Goal: Feedback & Contribution: Contribute content

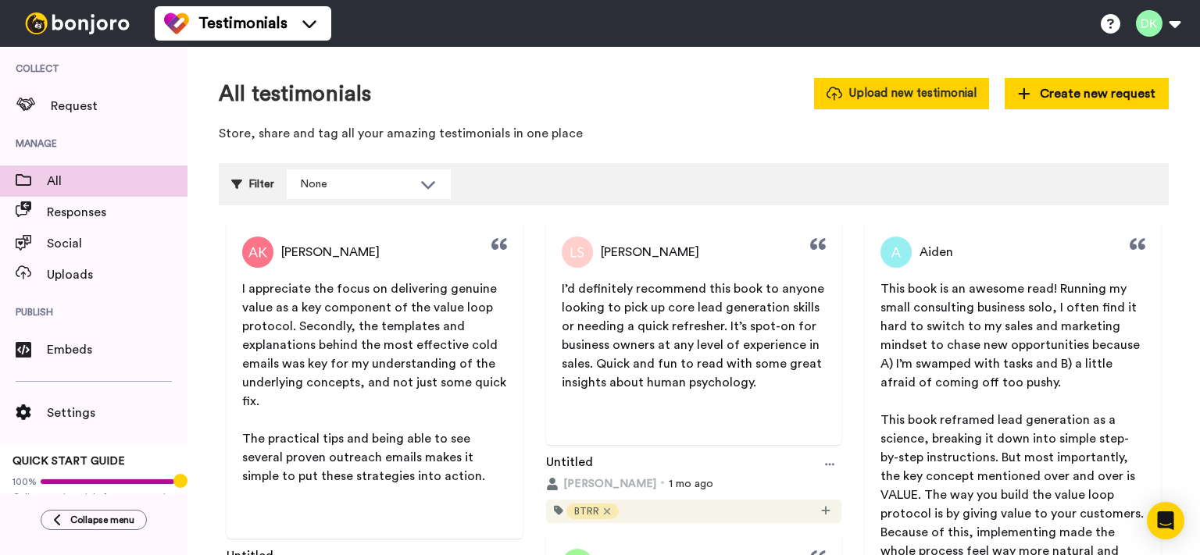
click at [956, 91] on button "Upload new testimonial" at bounding box center [901, 93] width 175 height 30
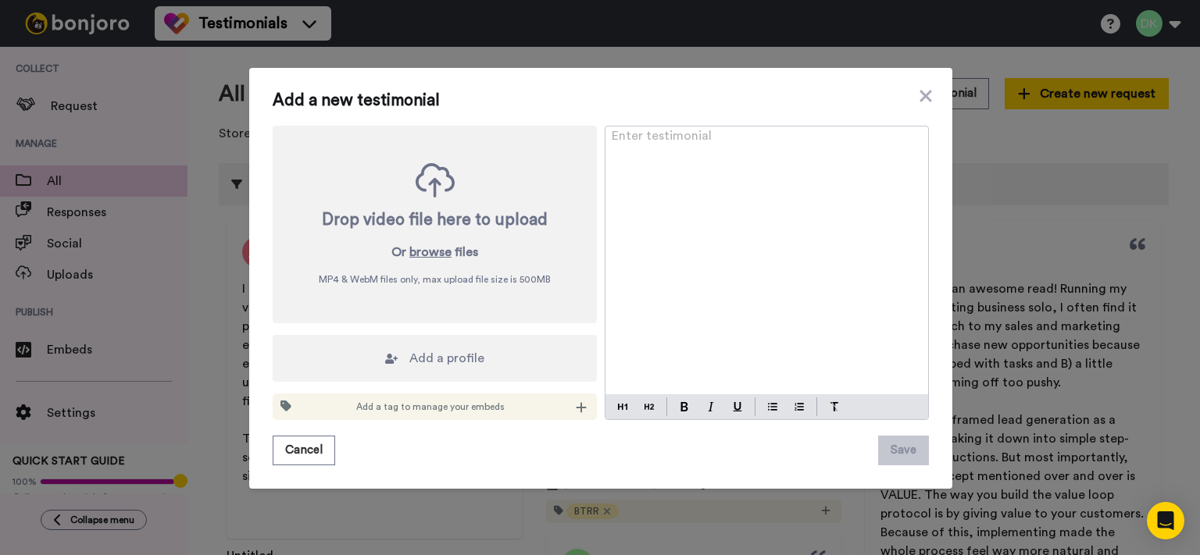
click at [373, 361] on div "Add a profile" at bounding box center [435, 358] width 324 height 47
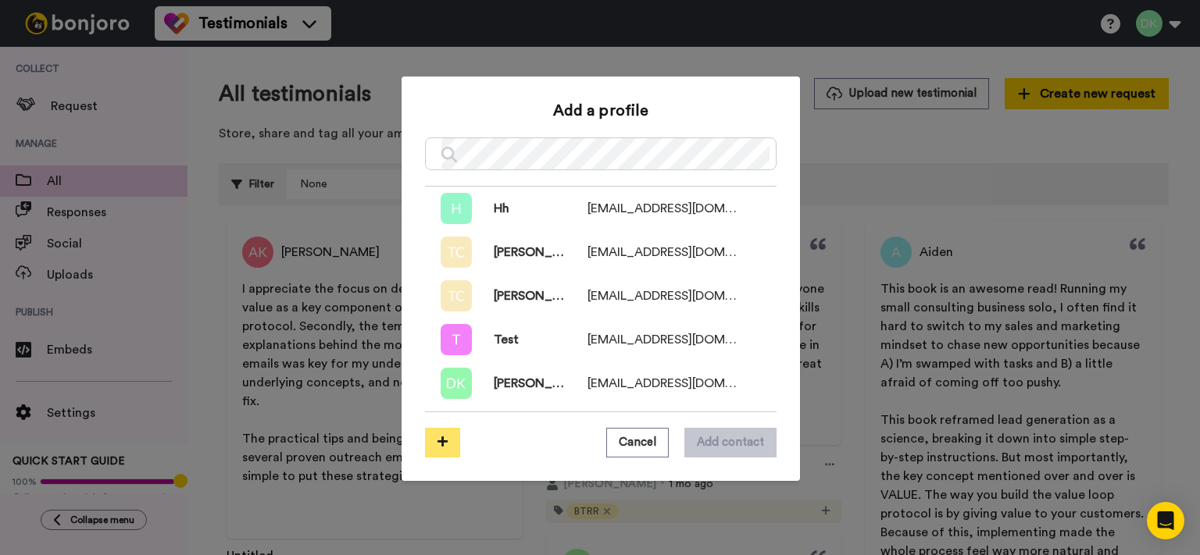
click at [441, 444] on icon at bounding box center [442, 442] width 10 height 12
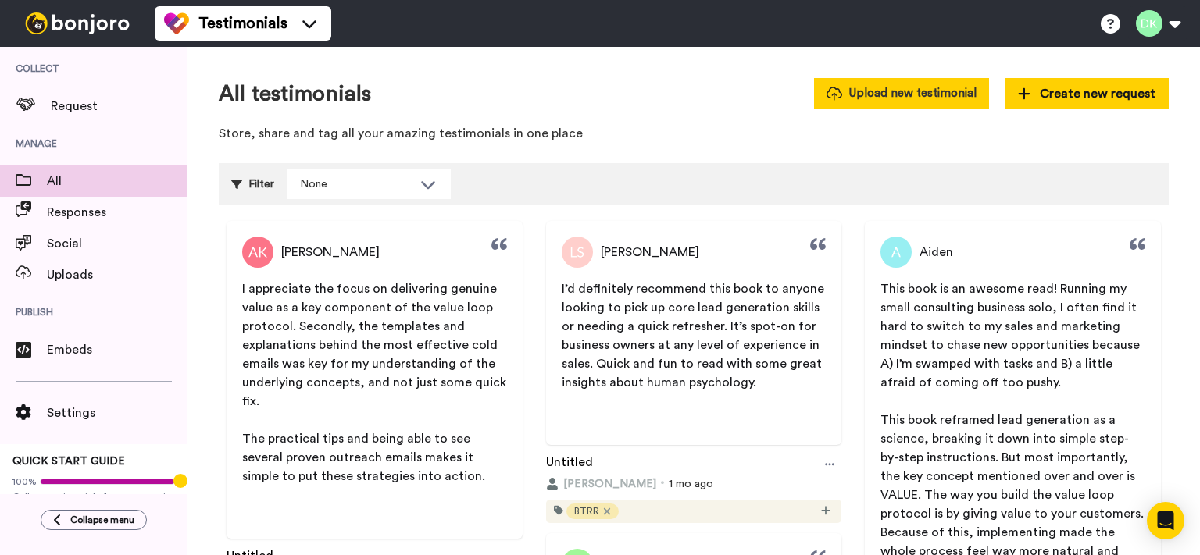
click at [963, 102] on button "Upload new testimonial" at bounding box center [901, 93] width 175 height 30
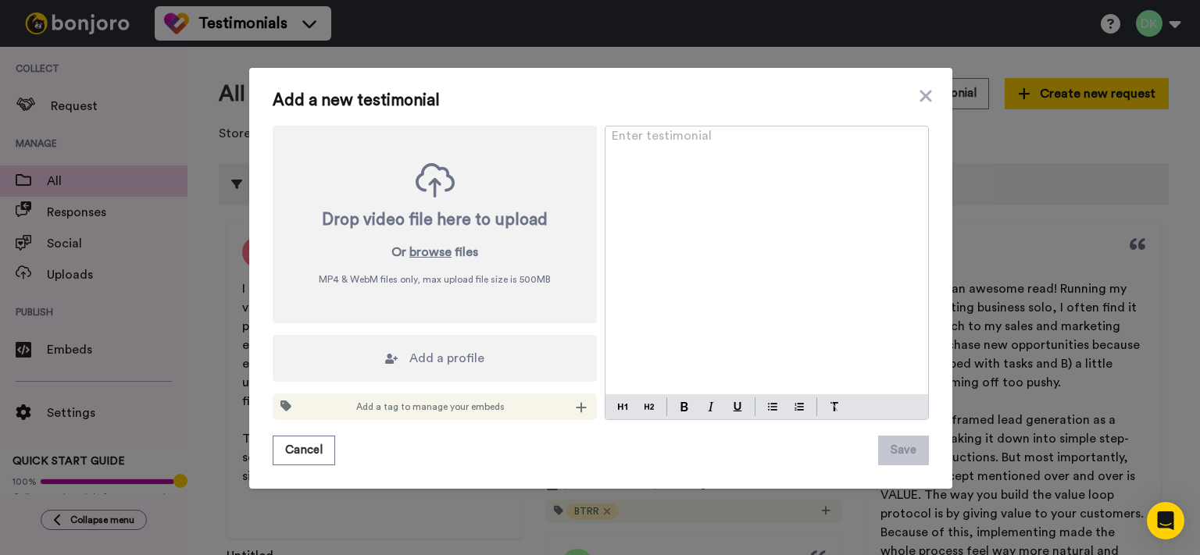
click at [344, 361] on div "Add a profile" at bounding box center [435, 358] width 324 height 47
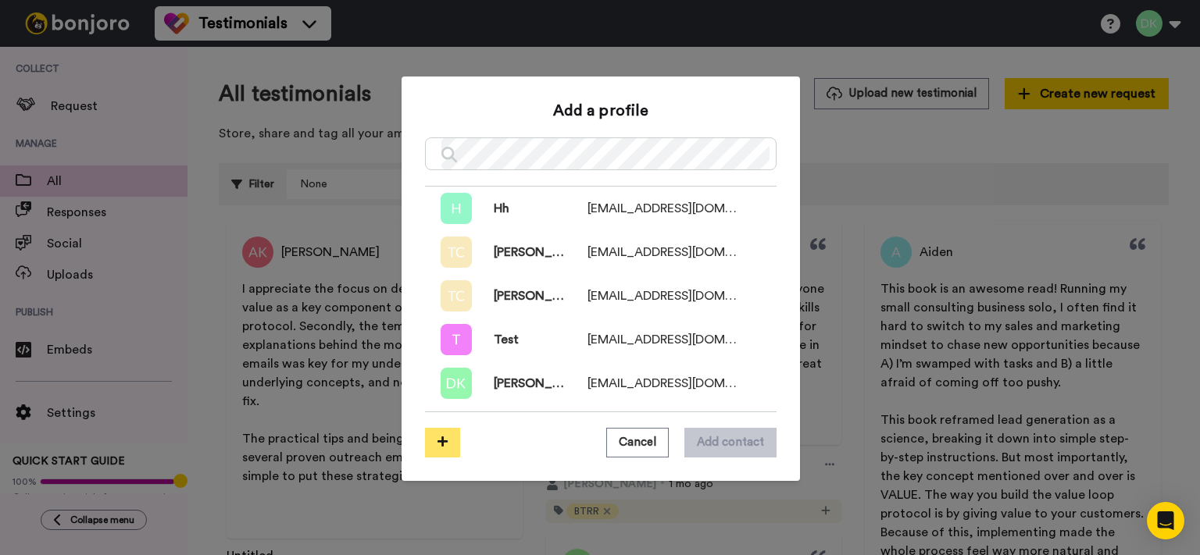
drag, startPoint x: 438, startPoint y: 462, endPoint x: 451, endPoint y: 434, distance: 30.8
click at [451, 434] on div "Add a profile Hh hoofer@yantle.com Tommaso Carzaniga tommaso.carzaniga88@gmail.…" at bounding box center [601, 279] width 398 height 405
click at [451, 434] on button at bounding box center [442, 443] width 35 height 30
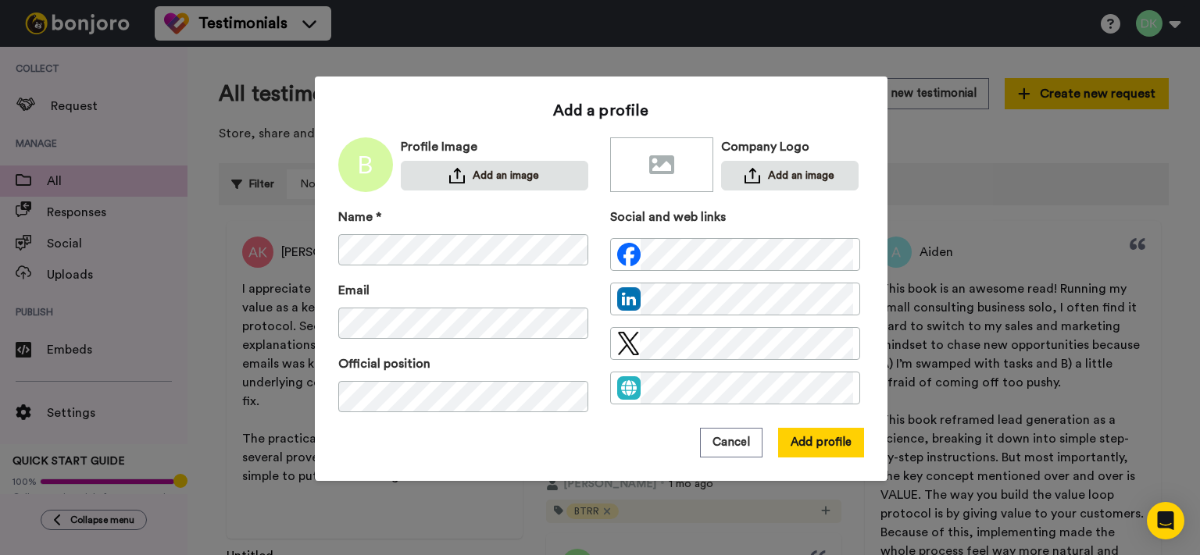
click at [361, 166] on img at bounding box center [365, 164] width 55 height 55
click at [460, 177] on button "Add an image" at bounding box center [494, 176] width 187 height 30
click at [837, 444] on button "Add profile" at bounding box center [821, 443] width 86 height 30
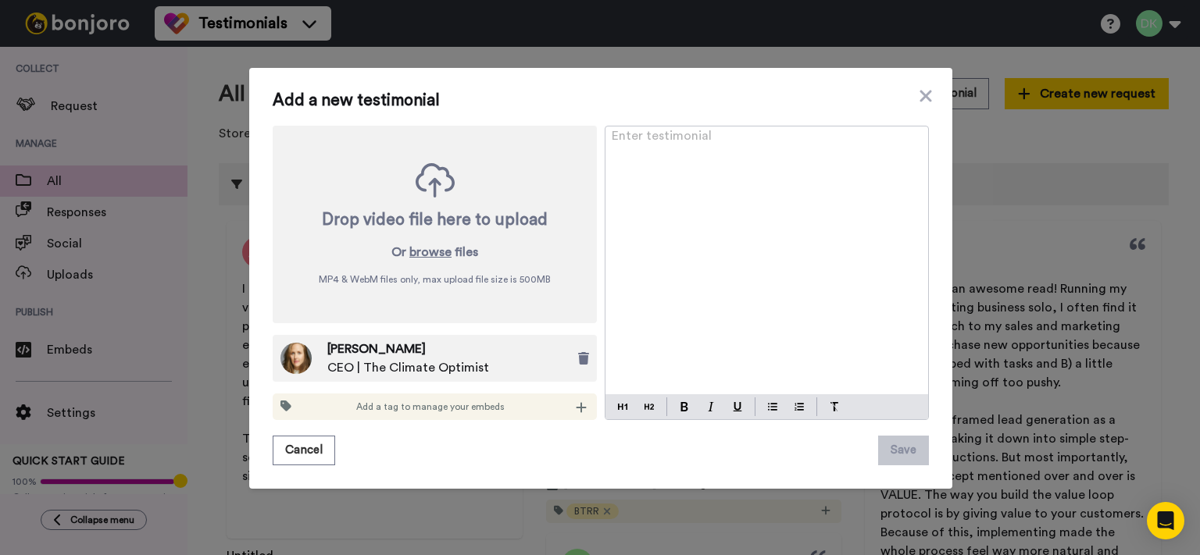
click at [712, 242] on div "Enter testimonial ﻿" at bounding box center [766, 261] width 323 height 268
click at [682, 155] on div "Enter testimonial ﻿" at bounding box center [766, 261] width 323 height 268
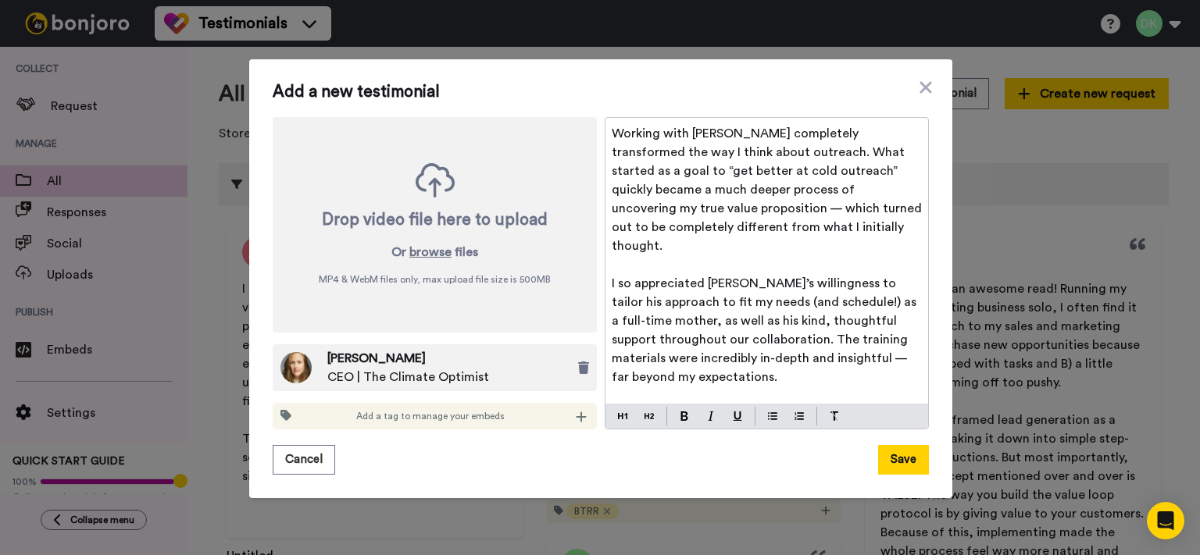
scroll to position [63, 0]
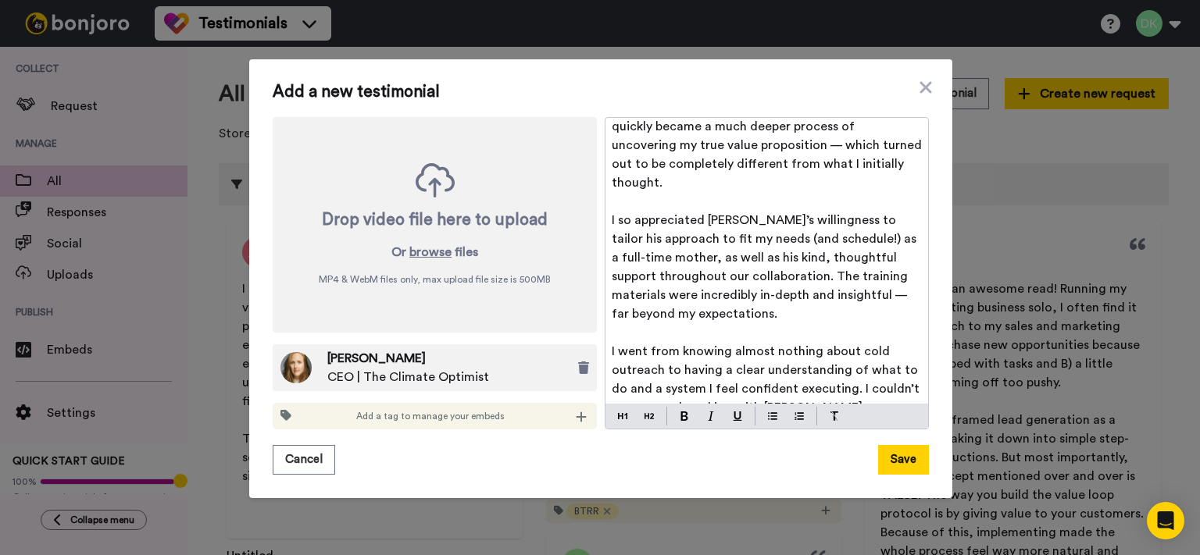
click at [583, 417] on div "Add a tag to manage your embeds" at bounding box center [435, 416] width 324 height 27
click at [580, 416] on icon at bounding box center [581, 417] width 11 height 12
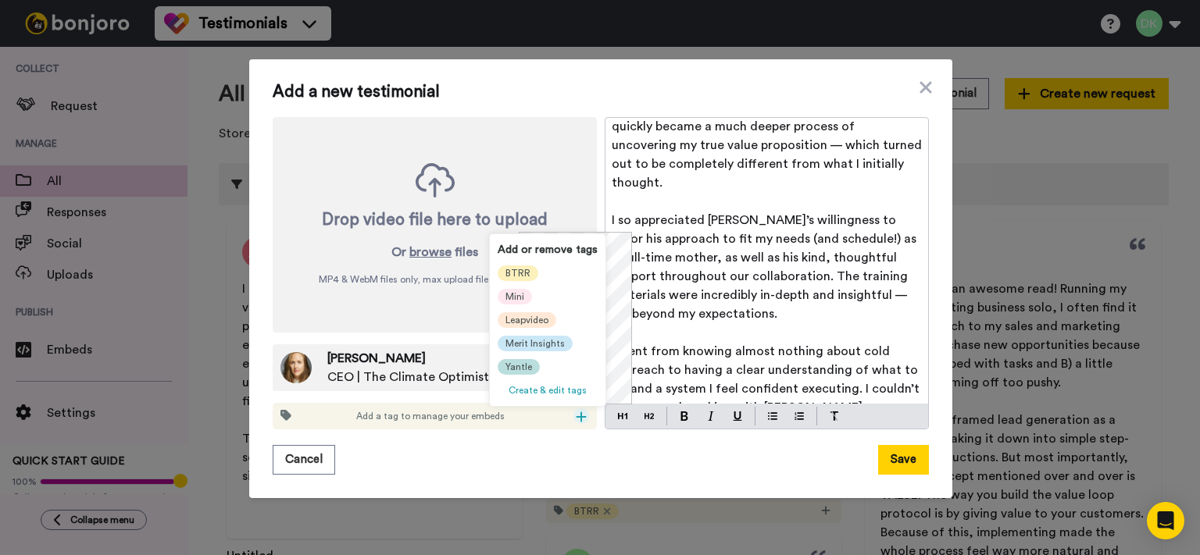
click at [522, 362] on span "Yantle" at bounding box center [518, 367] width 27 height 12
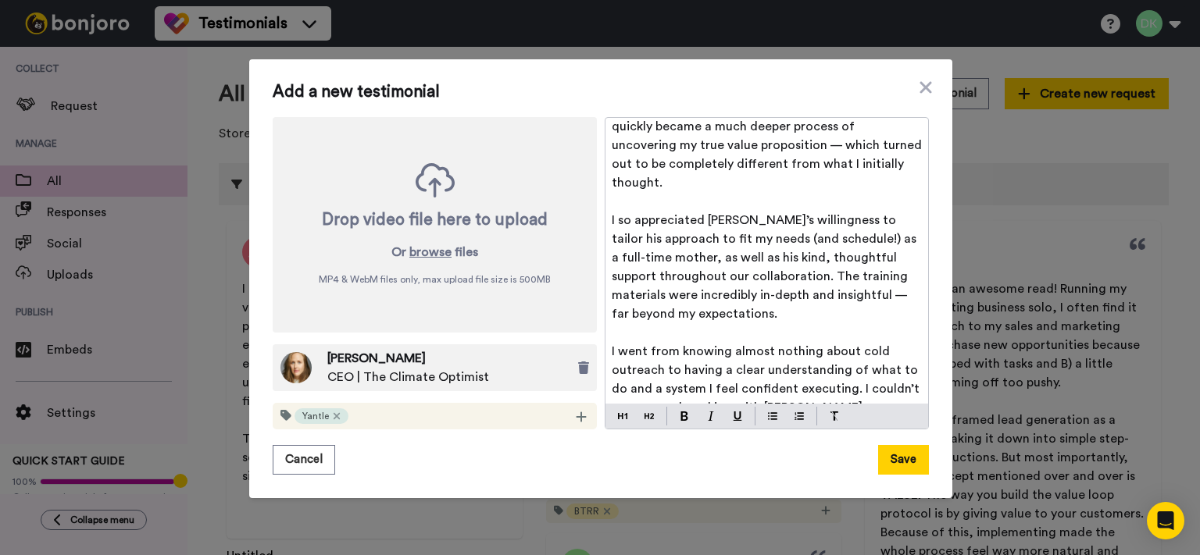
click at [711, 284] on p "I so appreciated [PERSON_NAME]’s willingness to tailor his approach to fit my n…" at bounding box center [767, 267] width 310 height 112
click at [909, 466] on button "Save" at bounding box center [903, 460] width 51 height 30
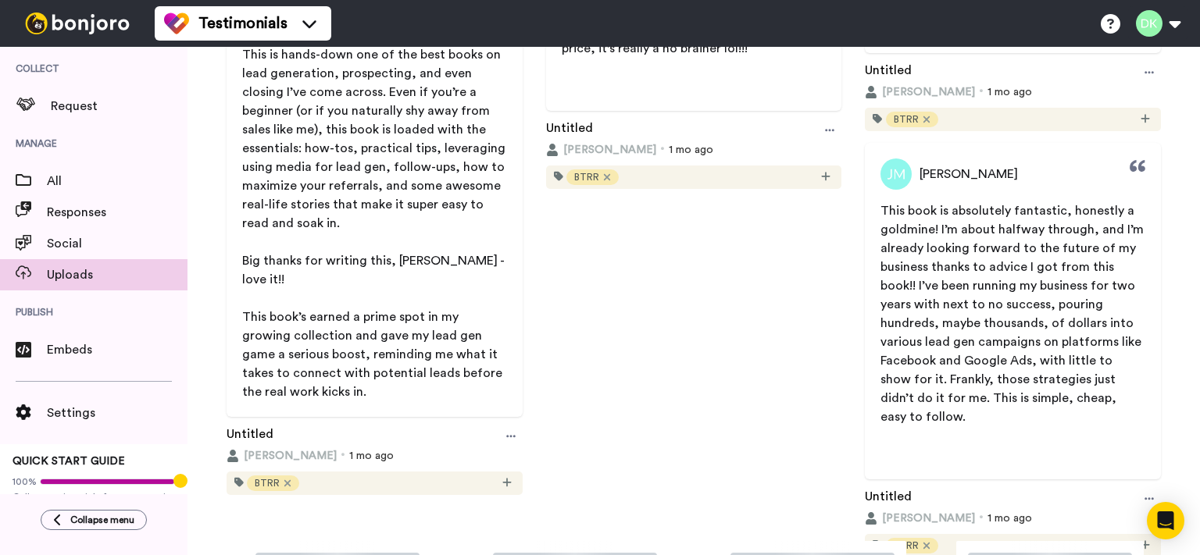
scroll to position [2101, 0]
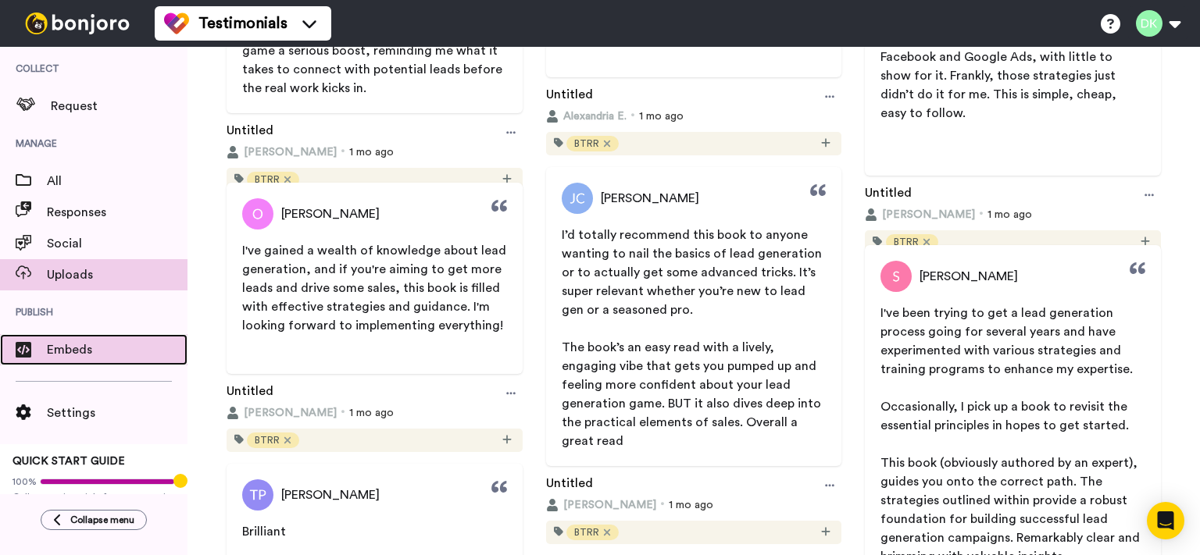
click at [92, 352] on span "Embeds" at bounding box center [117, 350] width 141 height 19
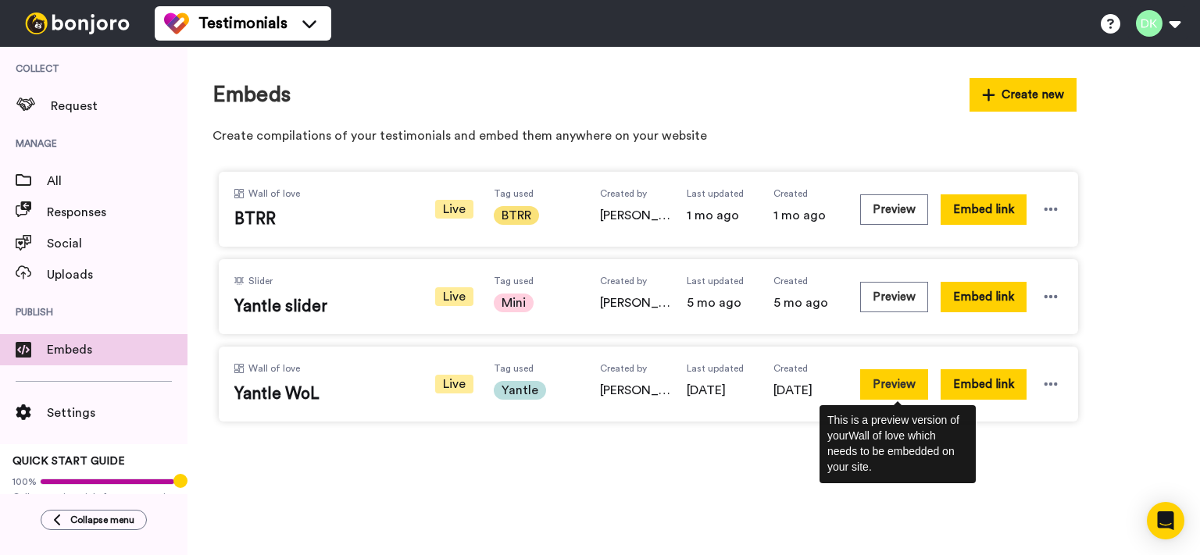
click at [912, 387] on button "Preview" at bounding box center [894, 385] width 68 height 30
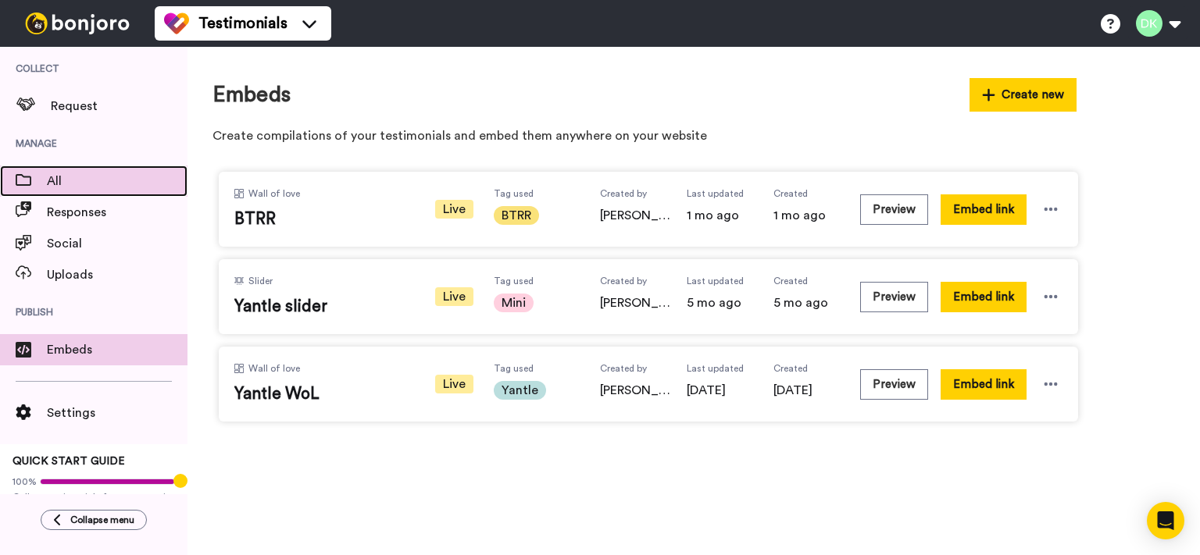
click at [41, 172] on div at bounding box center [23, 181] width 47 height 22
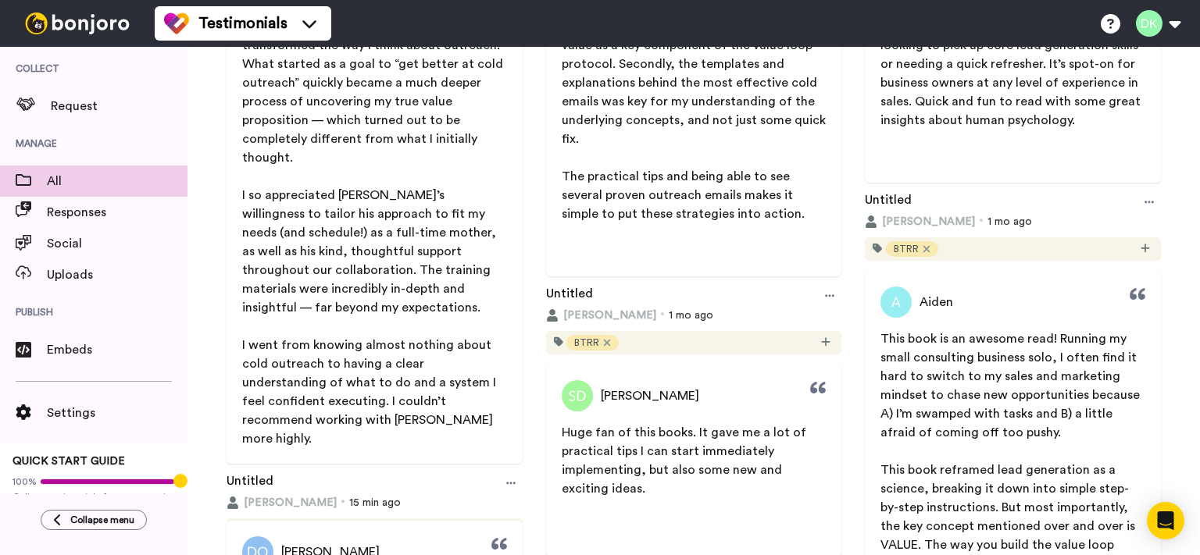
scroll to position [312, 0]
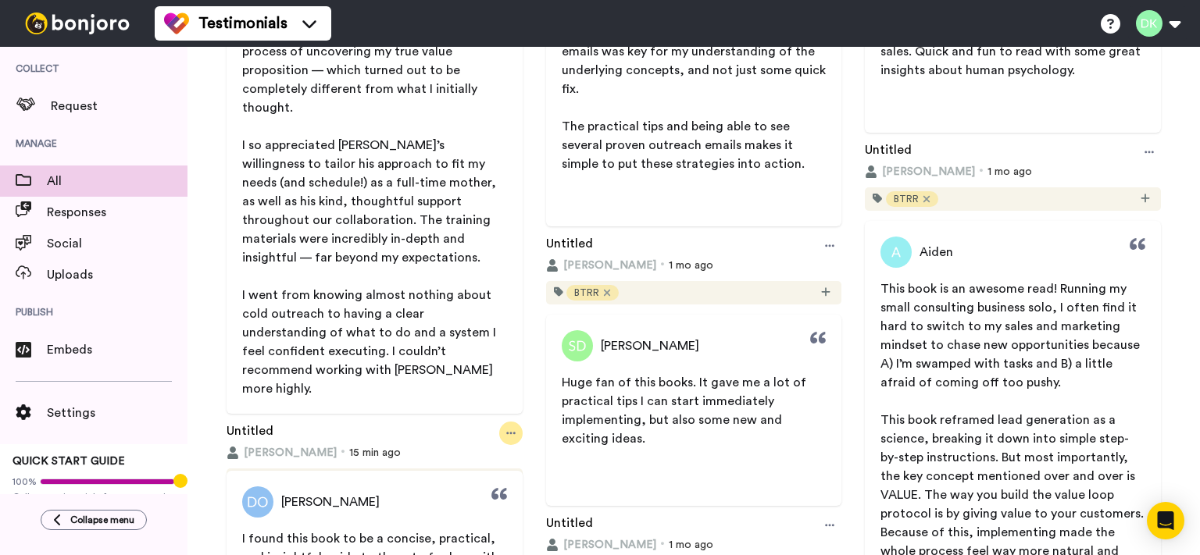
click at [499, 422] on div at bounding box center [510, 433] width 23 height 23
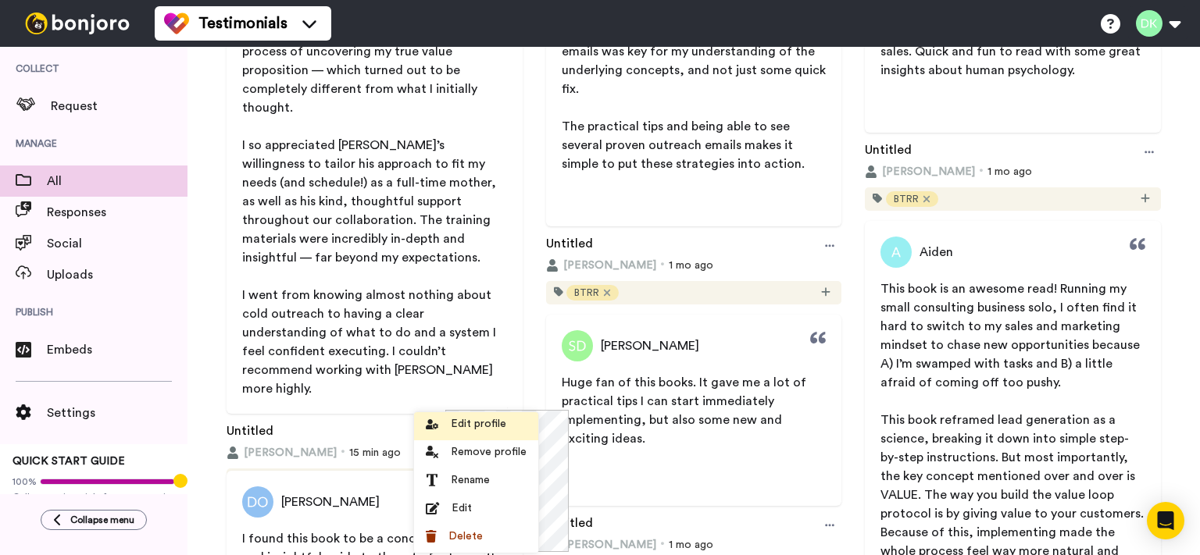
click at [494, 426] on span "Edit profile" at bounding box center [478, 424] width 55 height 16
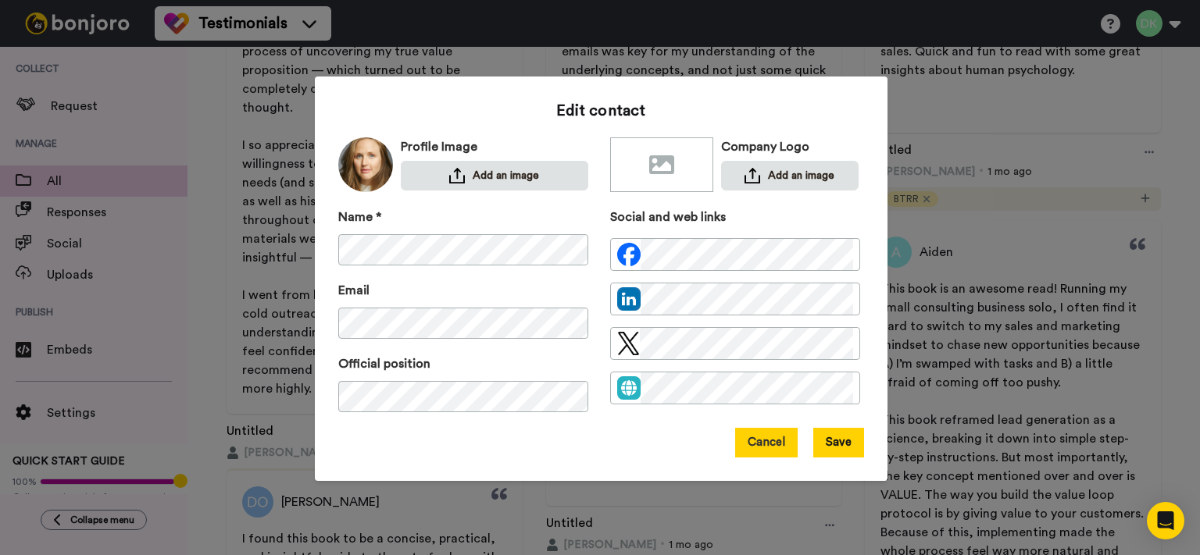
click at [769, 445] on button "Cancel" at bounding box center [766, 443] width 62 height 30
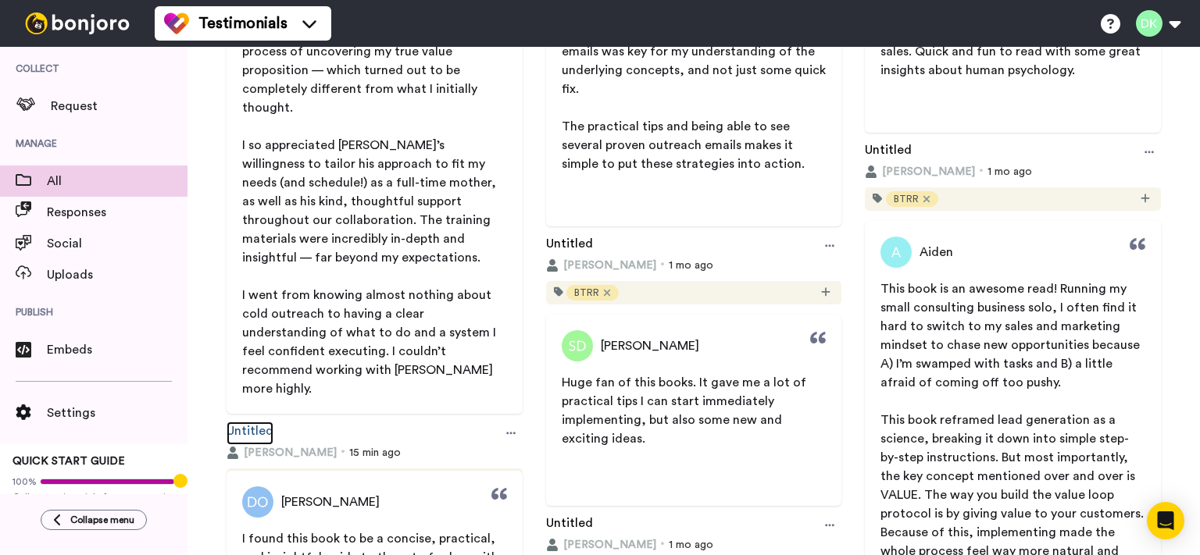
click at [264, 422] on link "Untitled" at bounding box center [250, 433] width 47 height 23
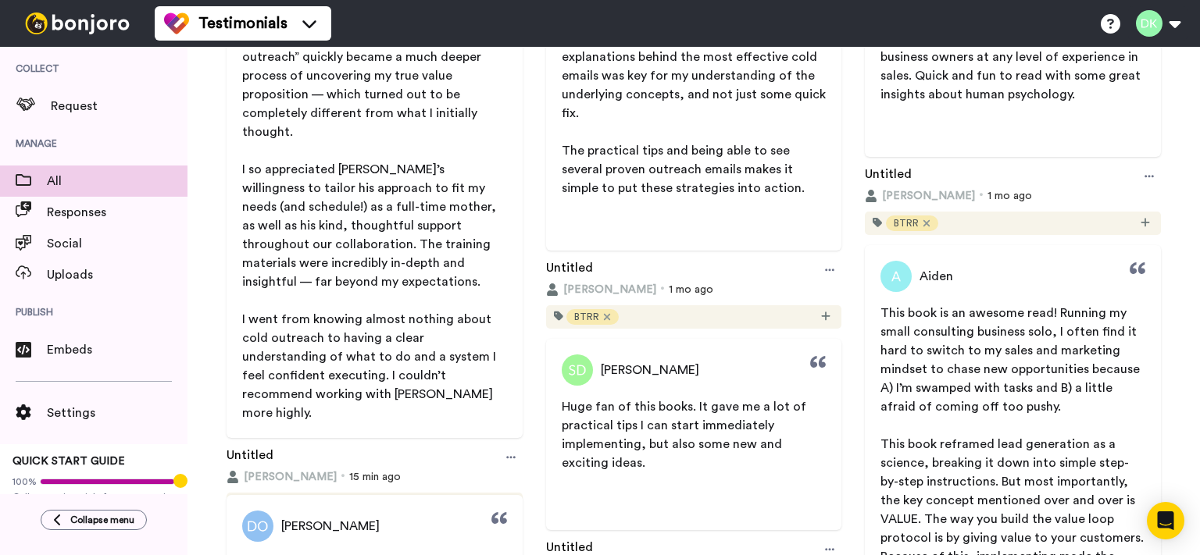
scroll to position [312, 0]
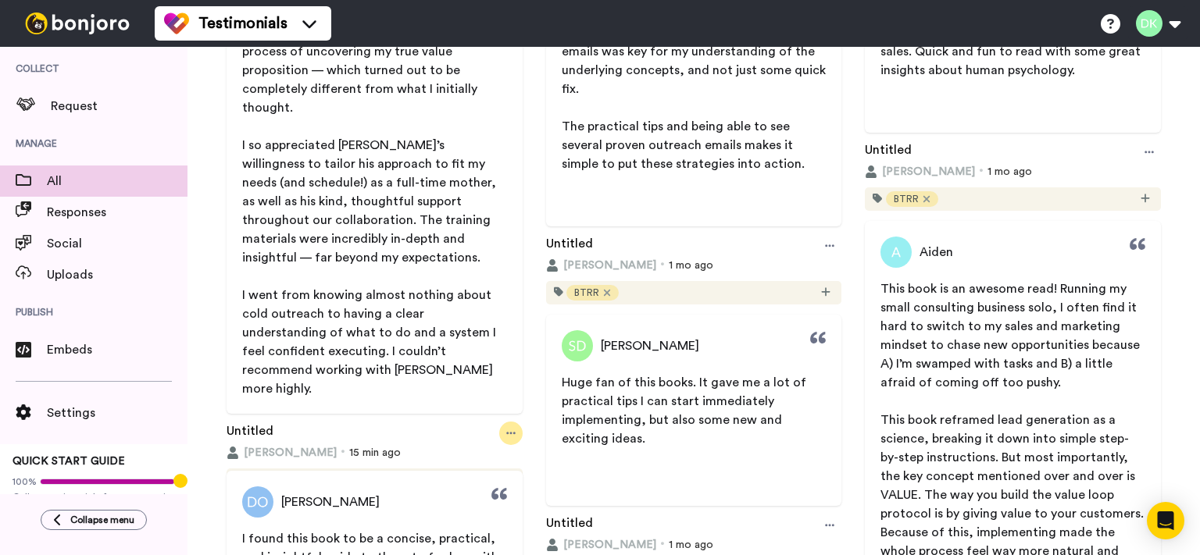
click at [506, 428] on icon at bounding box center [510, 433] width 9 height 11
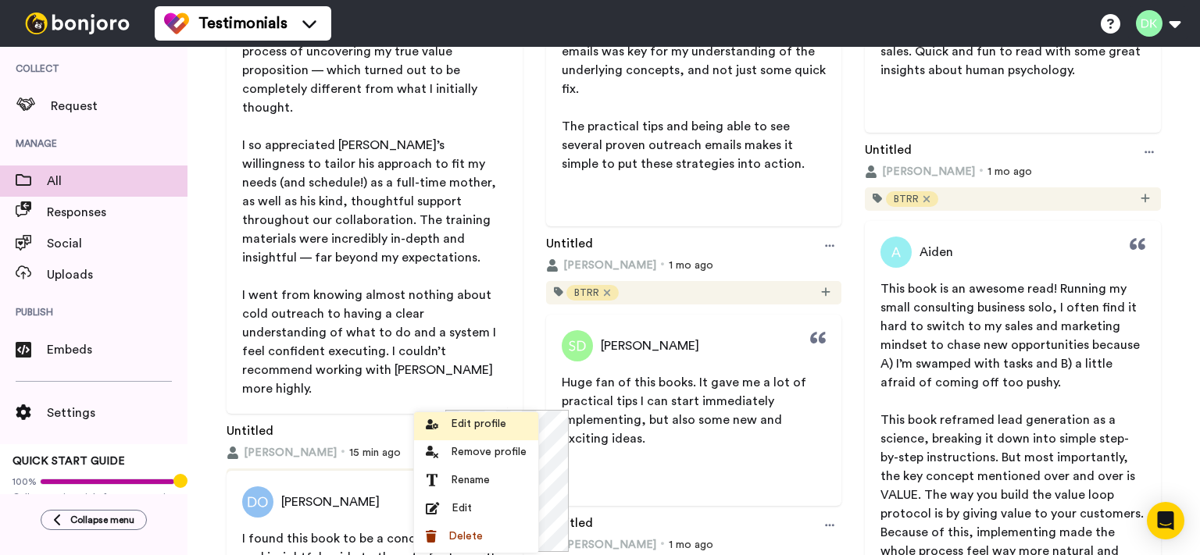
click at [498, 423] on span "Edit profile" at bounding box center [478, 424] width 55 height 16
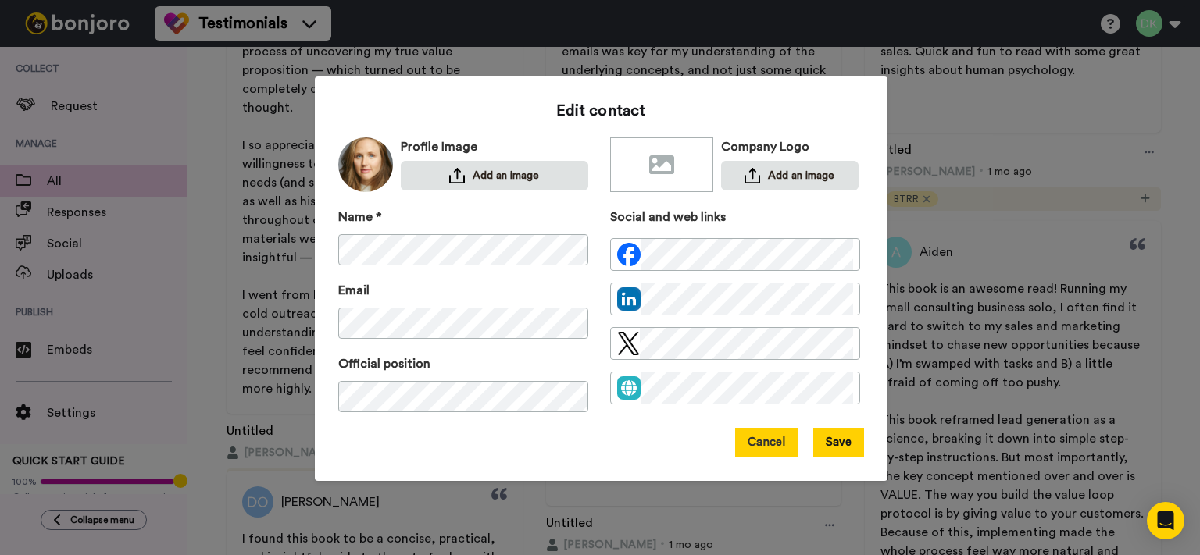
click at [754, 445] on button "Cancel" at bounding box center [766, 443] width 62 height 30
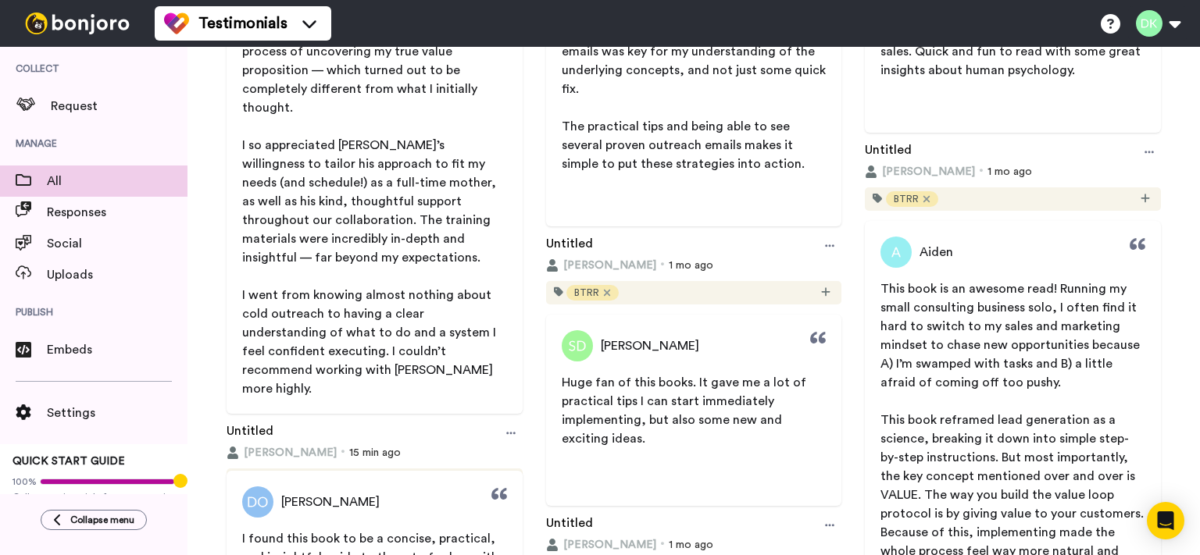
drag, startPoint x: 300, startPoint y: 385, endPoint x: 278, endPoint y: 393, distance: 23.2
click at [299, 422] on div "Untitled" at bounding box center [375, 433] width 296 height 23
click at [523, 390] on div "[PERSON_NAME] CEO | The Climate Optimist Working with [PERSON_NAME] completely …" at bounding box center [375, 201] width 312 height 584
click at [507, 428] on icon at bounding box center [510, 433] width 9 height 11
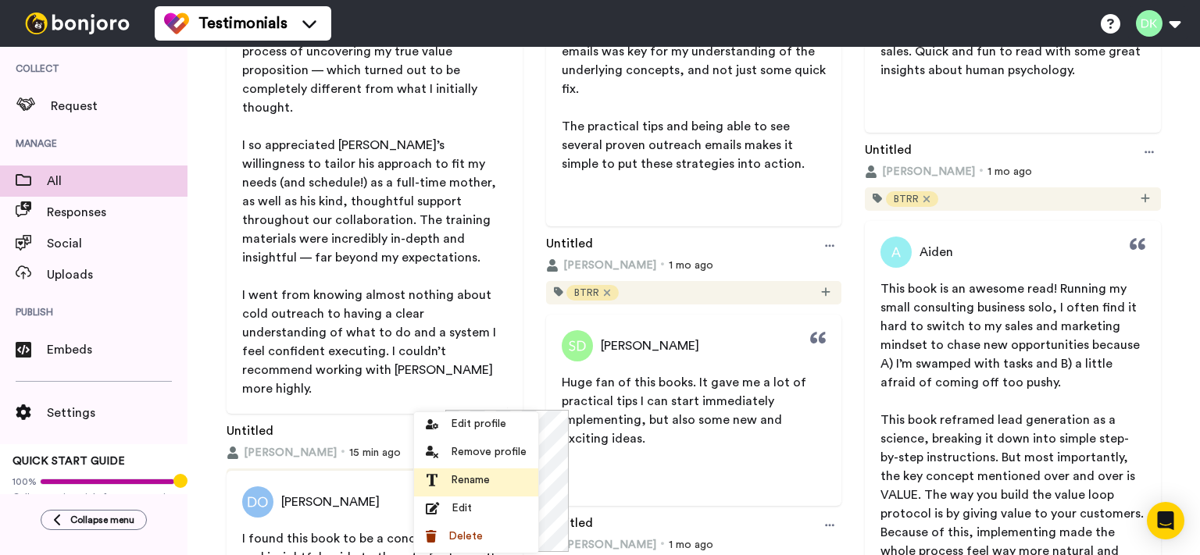
click at [506, 480] on div "Rename" at bounding box center [476, 481] width 101 height 16
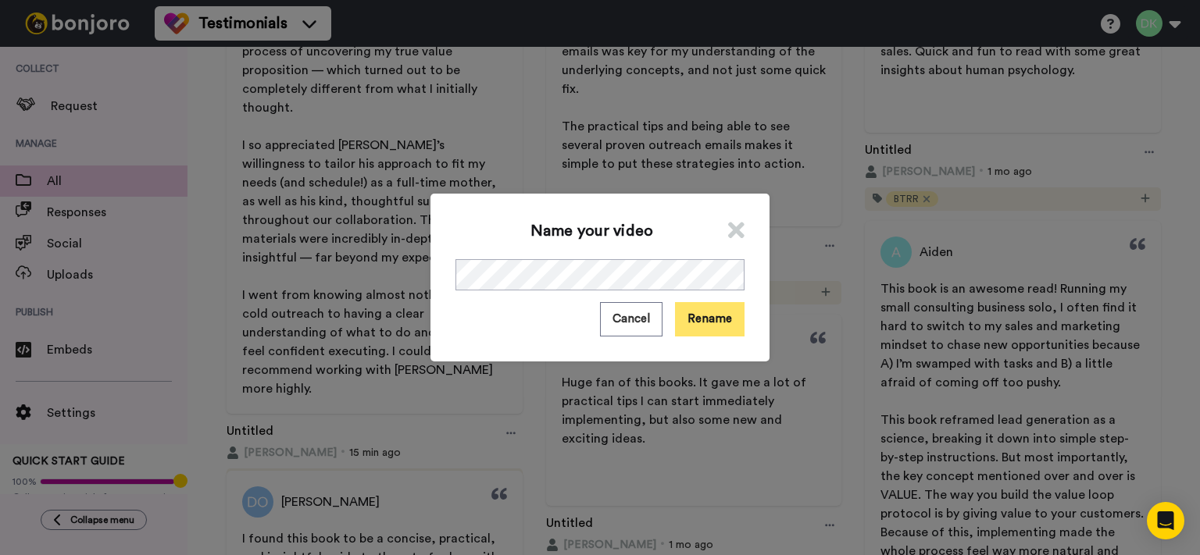
click at [730, 321] on button "Rename" at bounding box center [710, 319] width 70 height 34
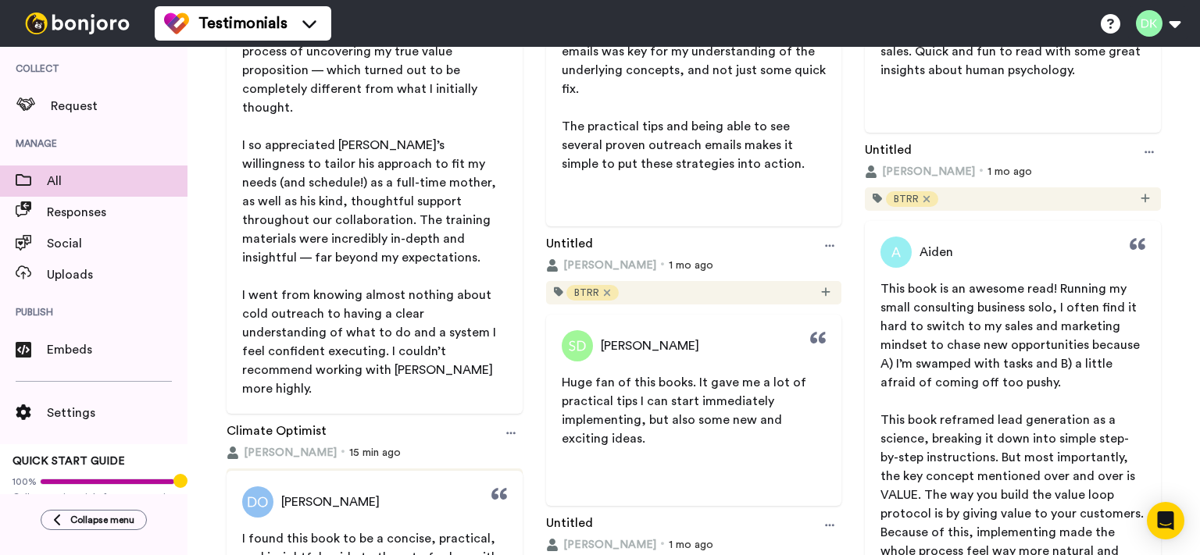
scroll to position [78, 0]
